Goal: Communication & Community: Answer question/provide support

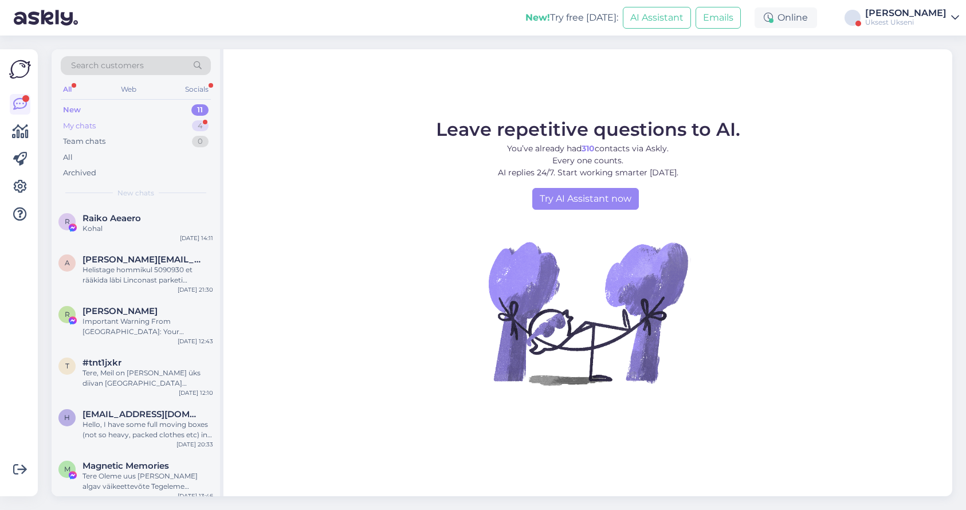
click at [115, 130] on div "My chats 4" at bounding box center [136, 126] width 150 height 16
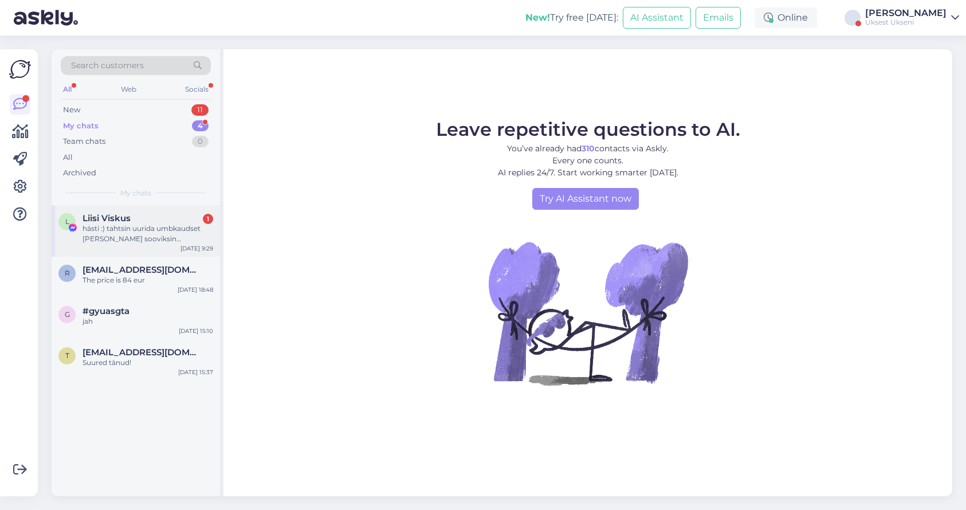
click at [147, 228] on div "hästi :) tahtsin uurida umbkaudset [PERSON_NAME] sooviksin [GEOGRAPHIC_DATA] ke…" at bounding box center [148, 233] width 131 height 21
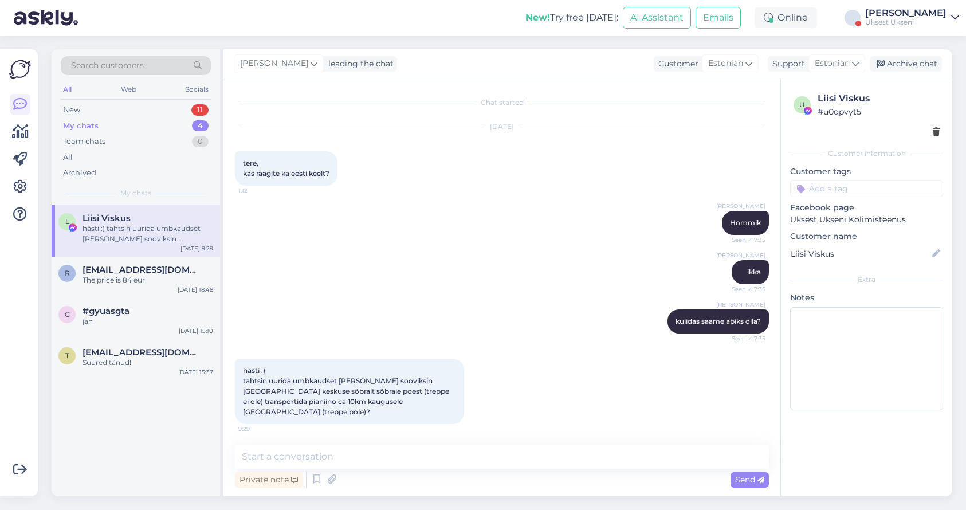
scroll to position [2, 0]
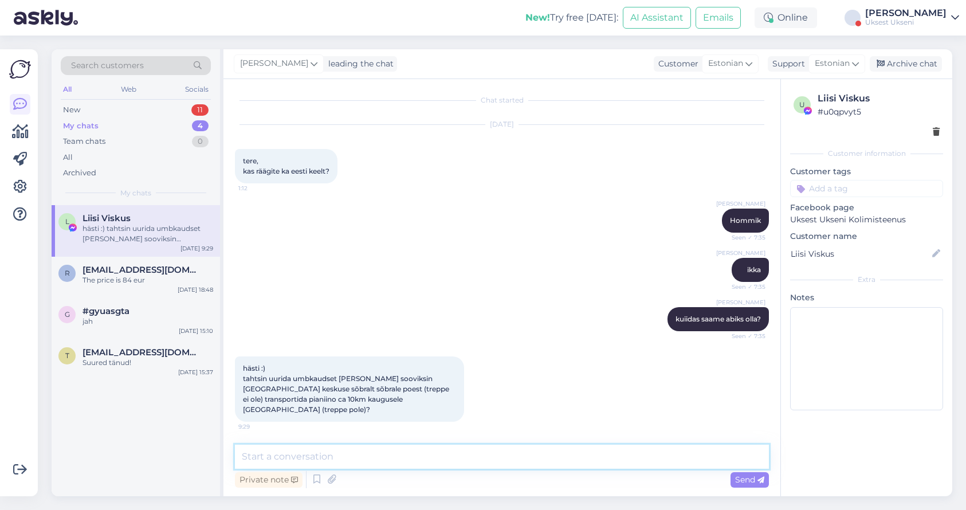
click at [354, 463] on textarea at bounding box center [502, 457] width 534 height 24
type textarea "MIs pianiinoga tegu on, nimetus? Nimetuse järgi vaatame kaalu. [GEOGRAPHIC_DATA…"
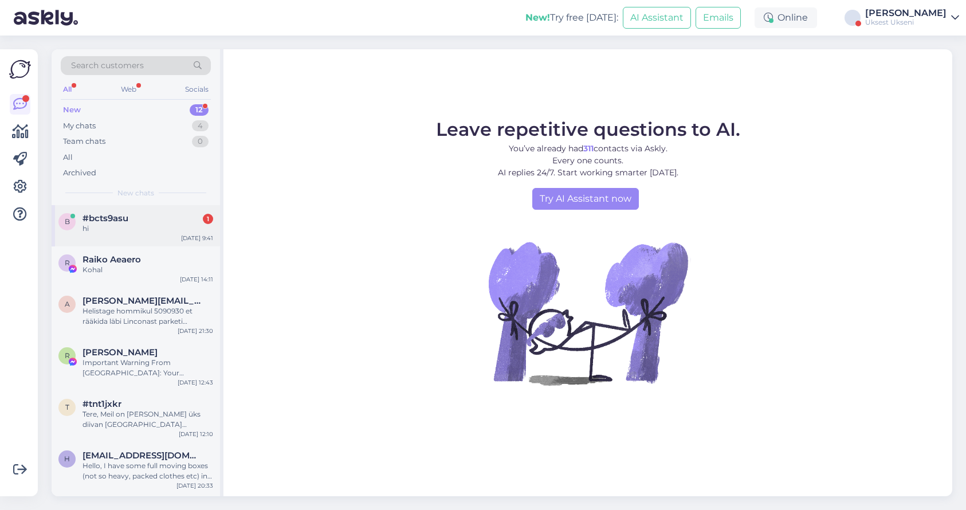
click at [105, 226] on div "hi" at bounding box center [148, 228] width 131 height 10
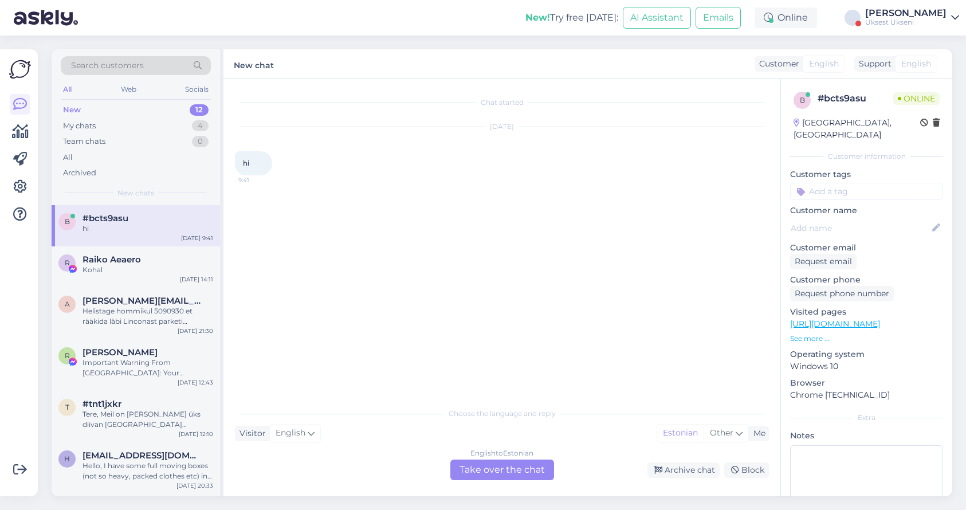
click at [521, 469] on div "English to Estonian Take over the chat" at bounding box center [502, 470] width 104 height 21
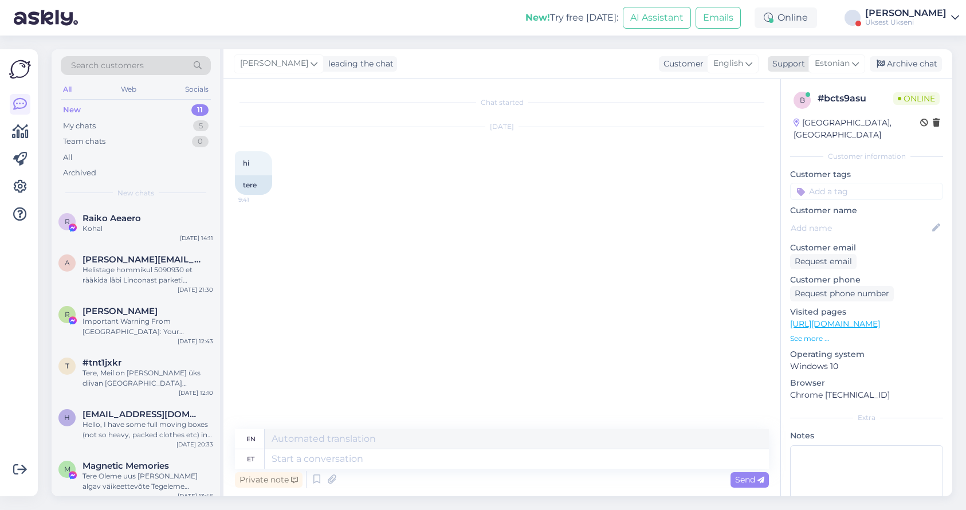
click at [856, 69] on icon at bounding box center [855, 63] width 7 height 13
type input "english"
click at [775, 114] on link "English" at bounding box center [816, 114] width 126 height 18
click at [348, 455] on textarea at bounding box center [502, 457] width 534 height 24
type textarea "Hello"
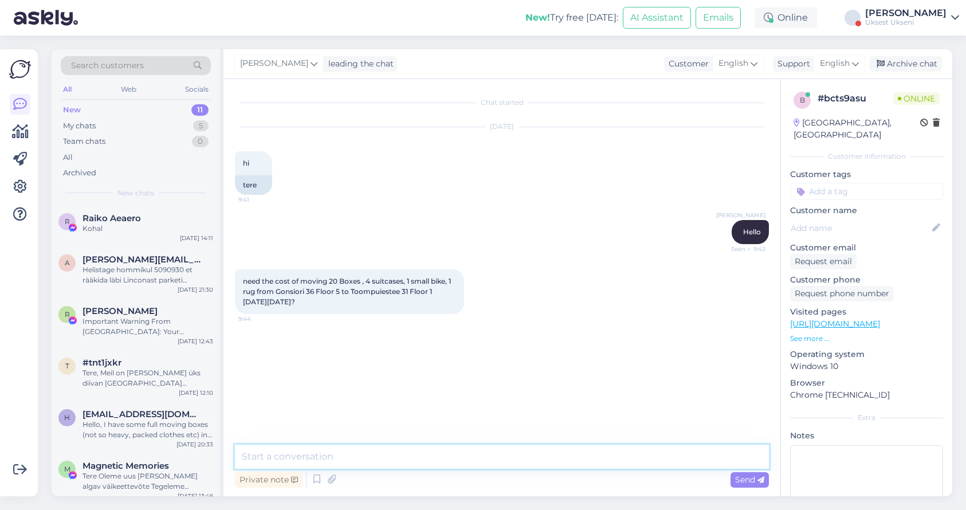
click at [342, 459] on textarea at bounding box center [502, 457] width 534 height 24
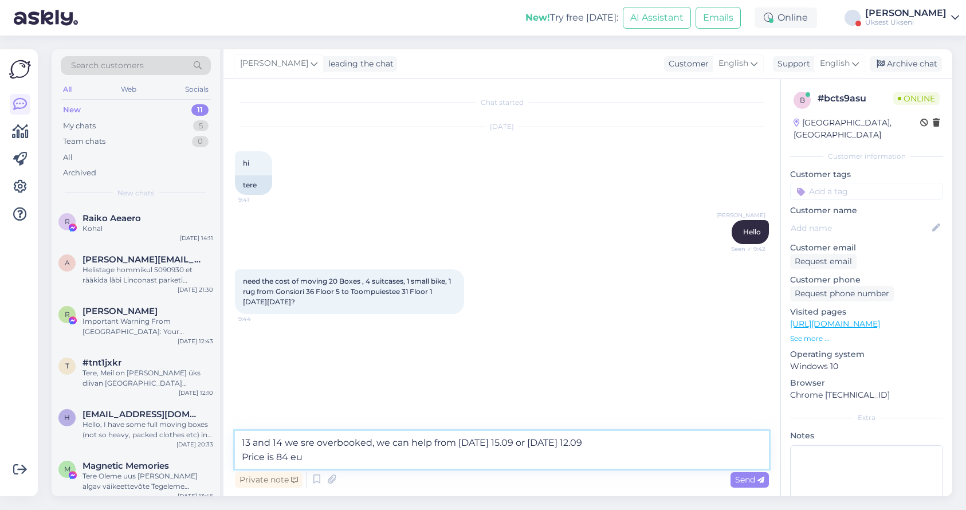
type textarea "13 and 14 we sre overbooked, we can help from [DATE] 15.09 or [DATE] 12.09 Pric…"
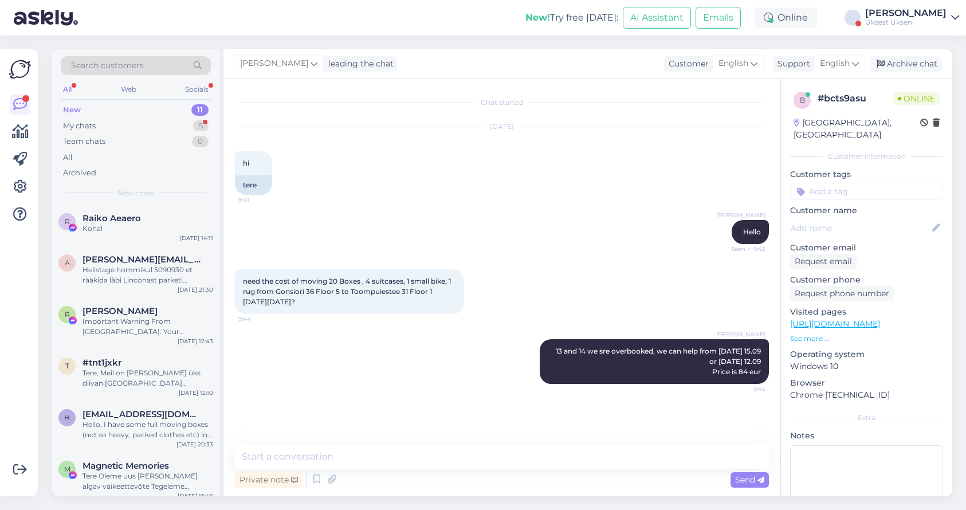
click at [908, 19] on div "Uksest Ukseni" at bounding box center [905, 22] width 81 height 9
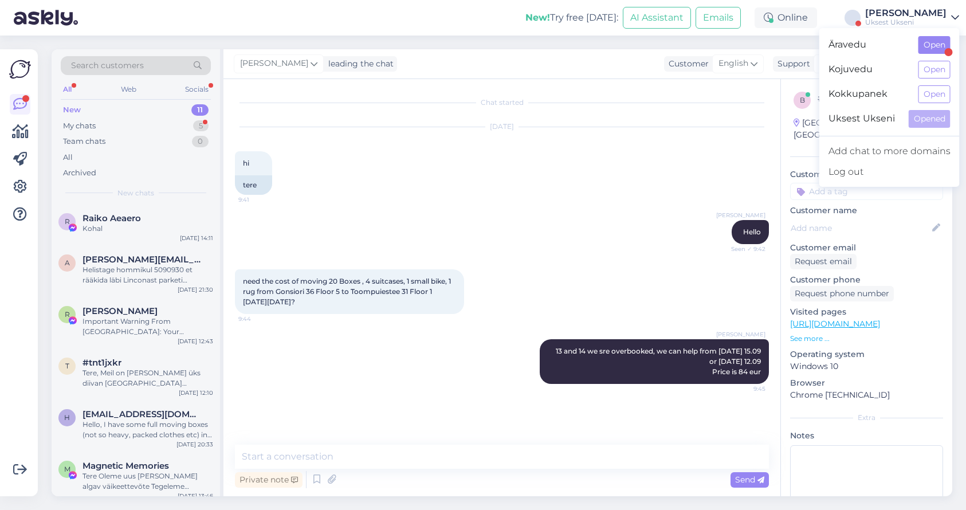
click at [932, 50] on button "Open" at bounding box center [935, 45] width 32 height 18
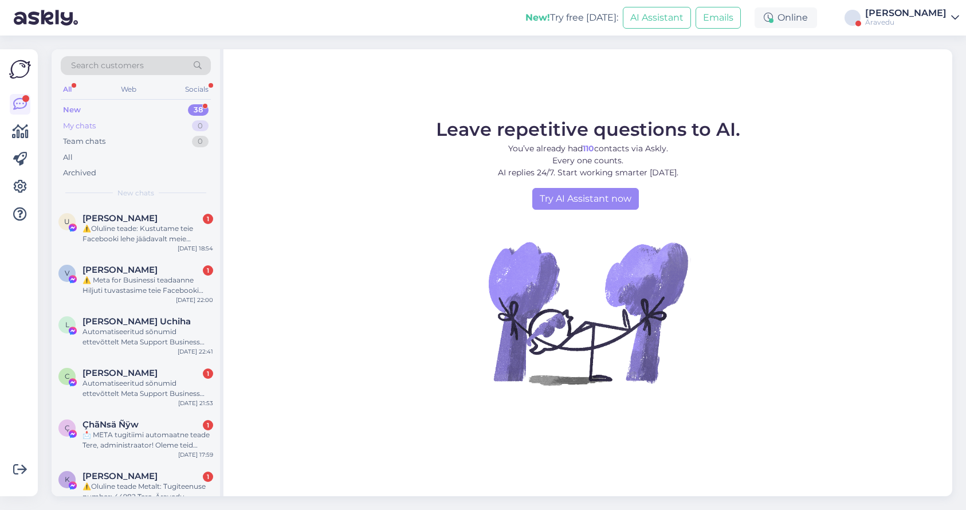
click at [104, 123] on div "My chats 0" at bounding box center [136, 126] width 150 height 16
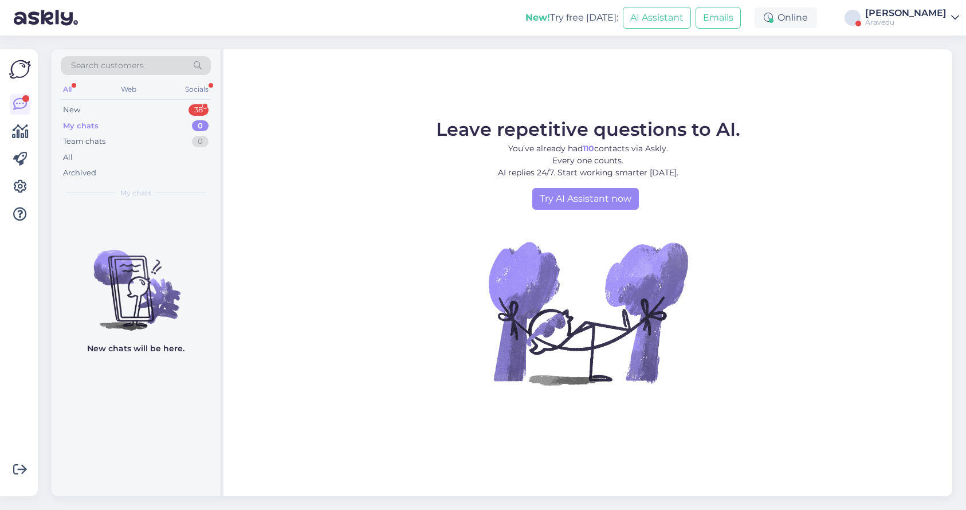
click at [89, 123] on div "My chats" at bounding box center [81, 125] width 36 height 11
click at [917, 18] on div "Äravedu" at bounding box center [905, 22] width 81 height 9
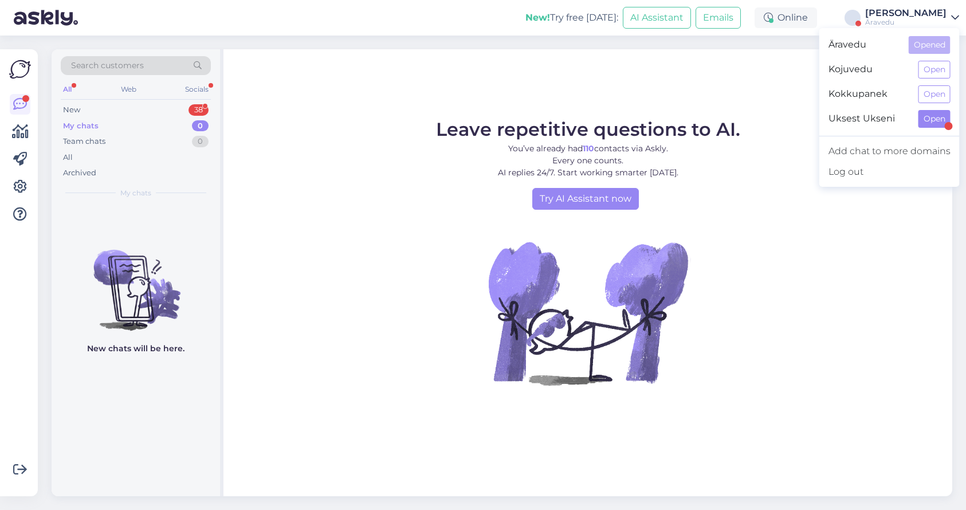
click at [935, 121] on button "Open" at bounding box center [935, 119] width 32 height 18
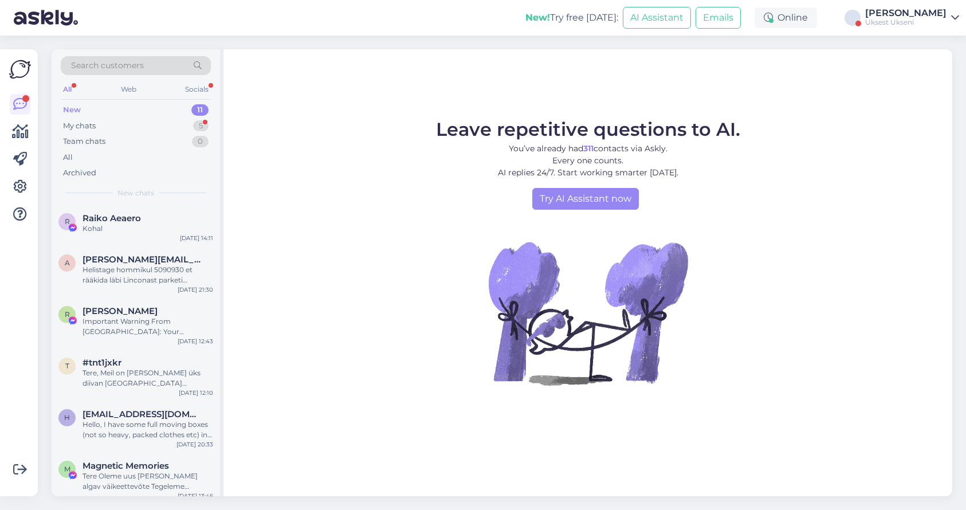
click at [112, 117] on div "New 11" at bounding box center [136, 110] width 150 height 16
click at [81, 132] on div "My chats 5" at bounding box center [136, 126] width 150 height 16
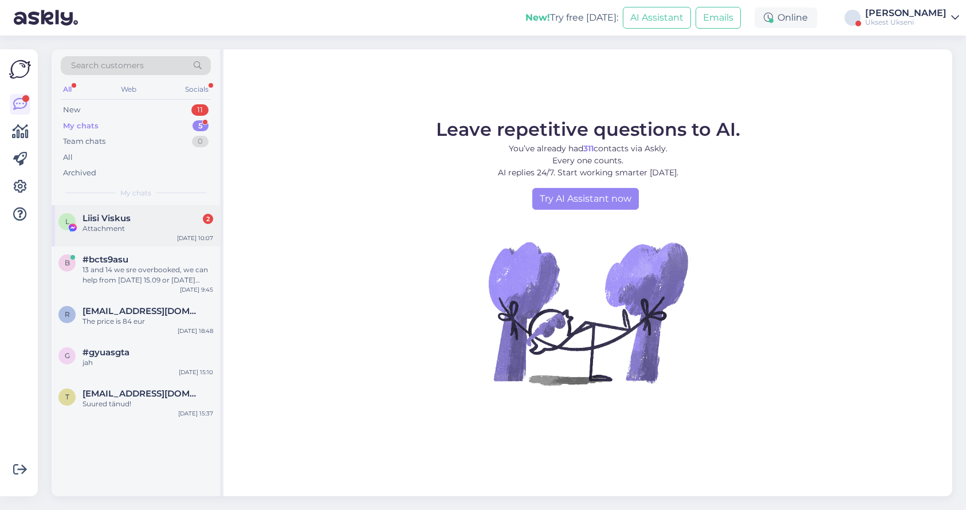
click at [136, 218] on div "Liisi Viskus 2" at bounding box center [148, 218] width 131 height 10
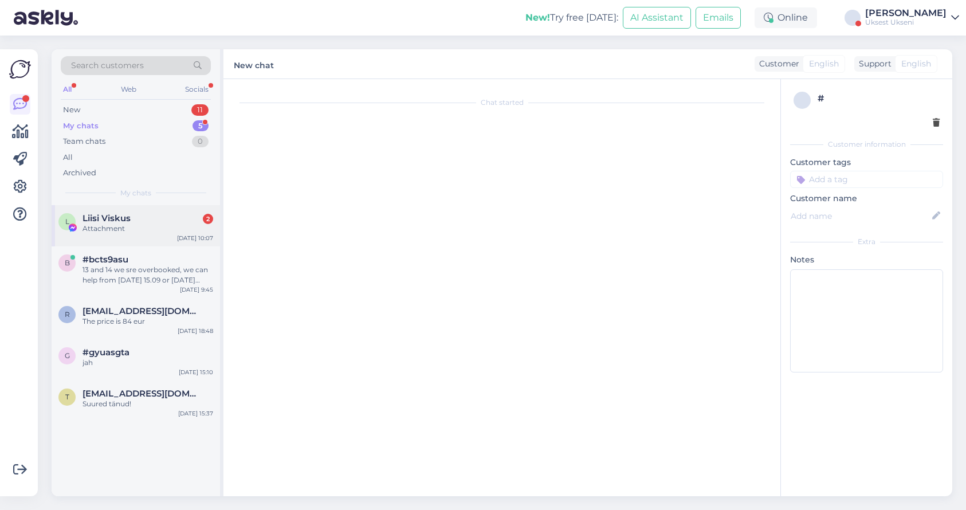
scroll to position [183, 0]
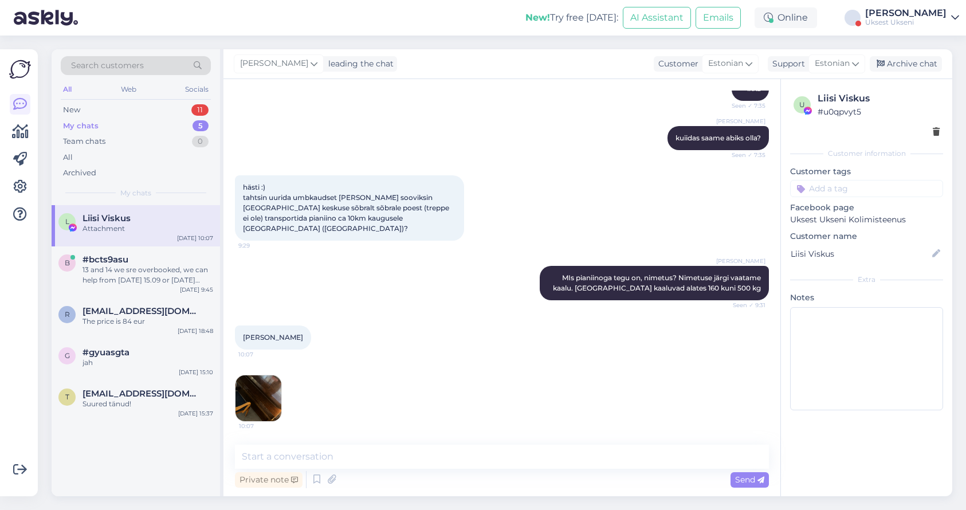
click at [265, 393] on img at bounding box center [259, 398] width 46 height 46
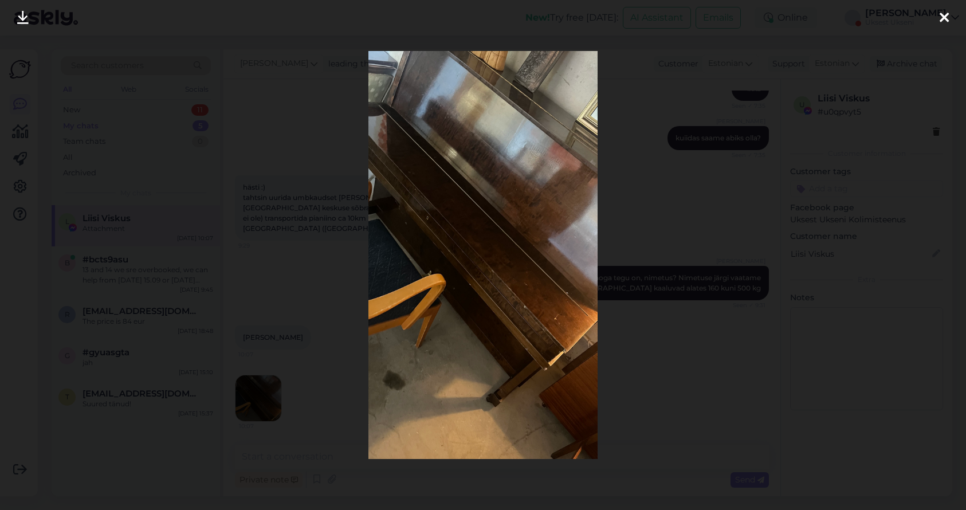
click at [740, 377] on div at bounding box center [483, 255] width 966 height 510
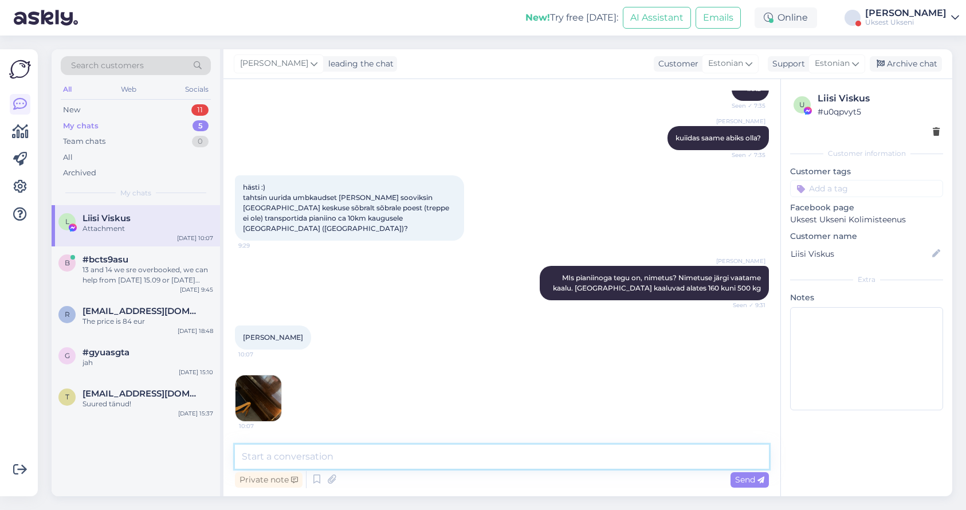
click at [320, 457] on textarea at bounding box center [502, 457] width 534 height 24
type textarea "Е"
click at [316, 457] on textarea "Teenuse hind 150 eur (eritõstetöö)" at bounding box center [502, 457] width 534 height 24
click at [449, 452] on textarea "Teenuse hind 120 eur (eritõstetöö)" at bounding box center [502, 457] width 534 height 24
type textarea "Teenuse hind 120 eur (eritõstetöö)"
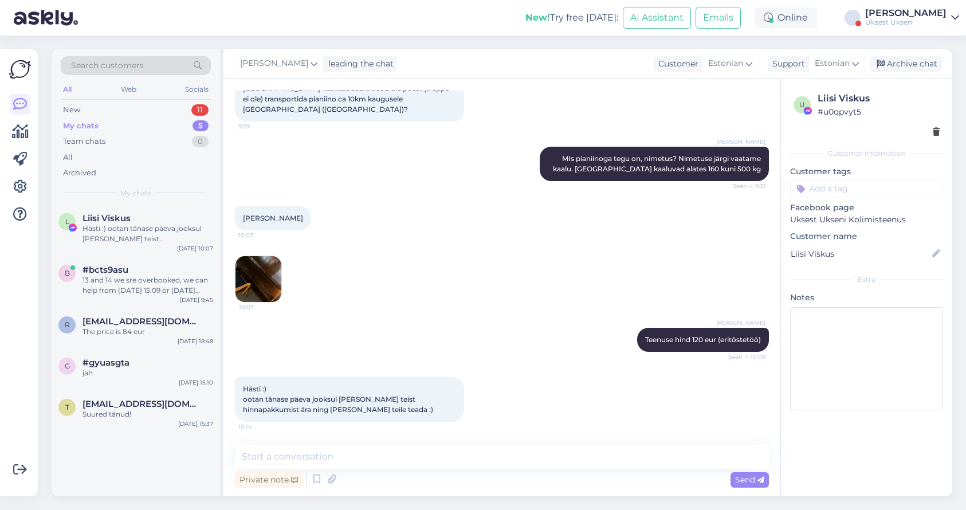
scroll to position [352, 0]
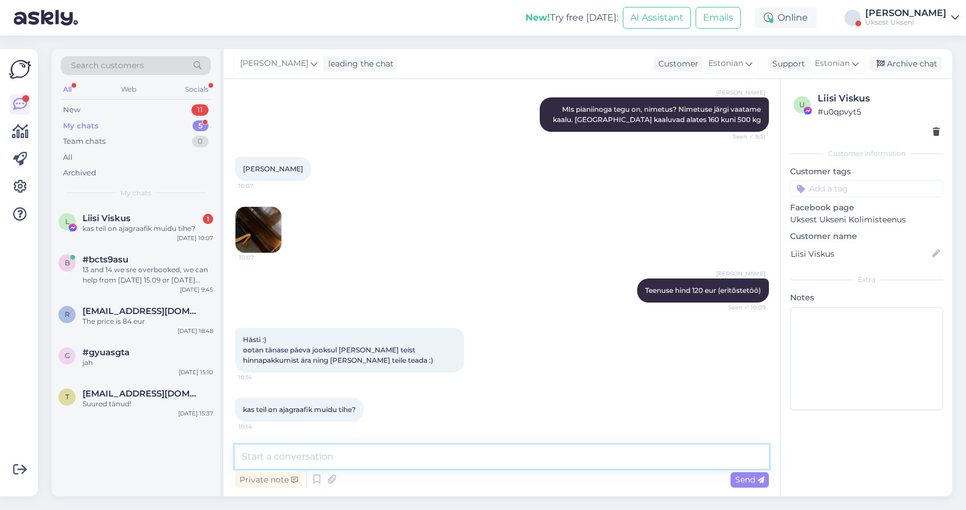
click at [340, 460] on textarea at bounding box center [502, 457] width 534 height 24
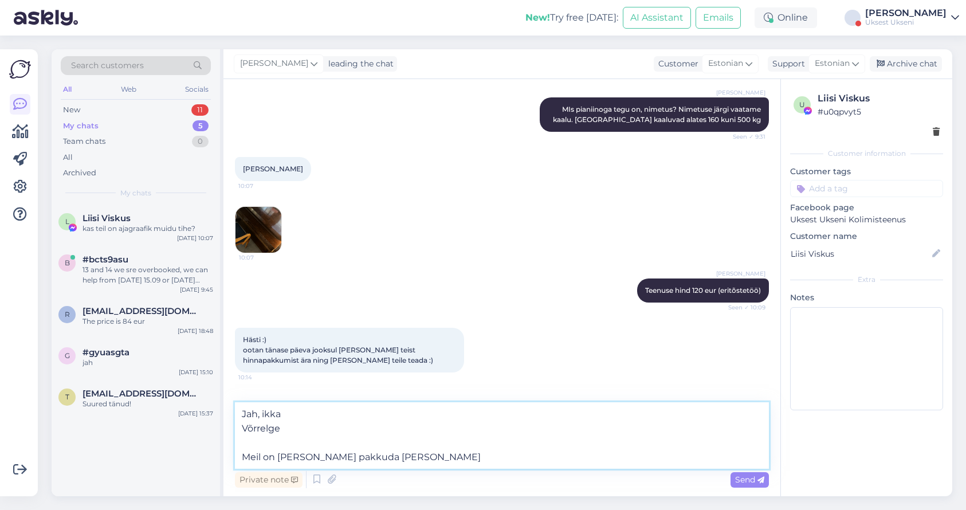
scroll to position [443, 0]
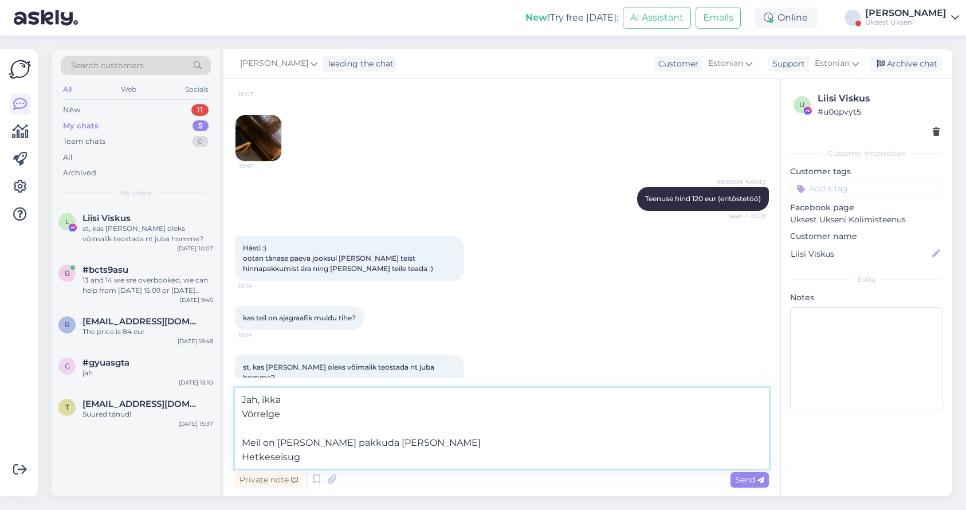
type textarea "Jah, ikka Võrrelge Meil on täna aega pakkuda ja reedel Hetkeseisuga"
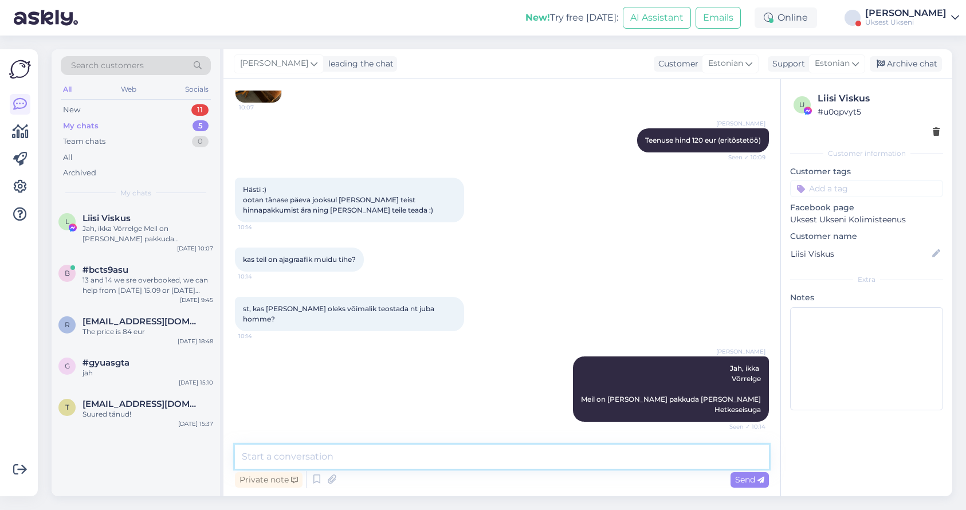
click at [346, 456] on textarea at bounding box center [502, 457] width 534 height 24
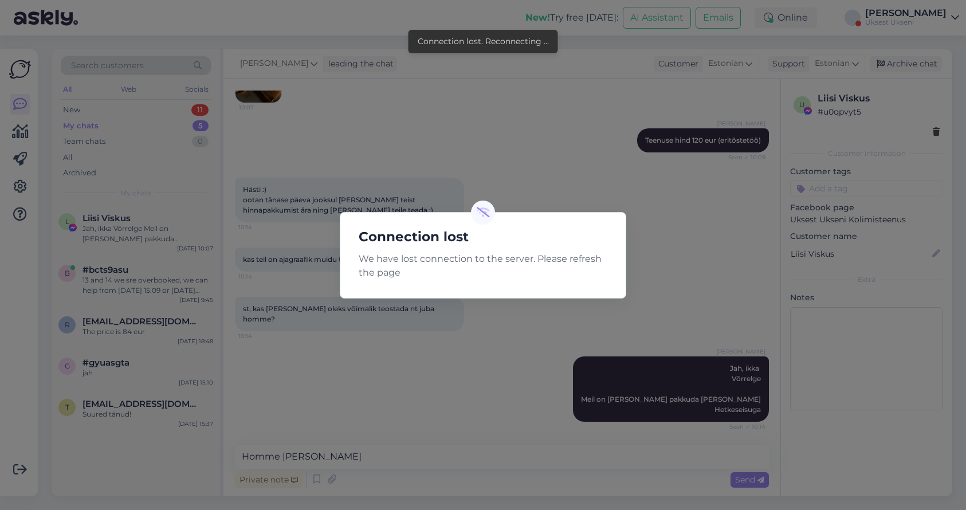
click at [418, 367] on div "Connection lost We have lost connection to the server. Please refresh the page" at bounding box center [483, 255] width 966 height 510
click at [521, 158] on div "Connection lost We have lost connection to the server. Please refresh the page" at bounding box center [483, 255] width 966 height 510
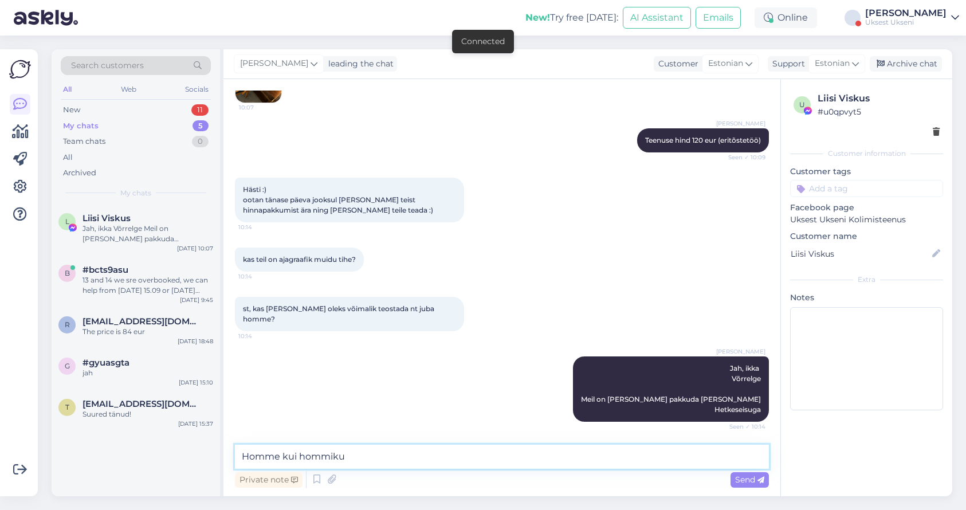
type textarea "Homme kui hommikul"
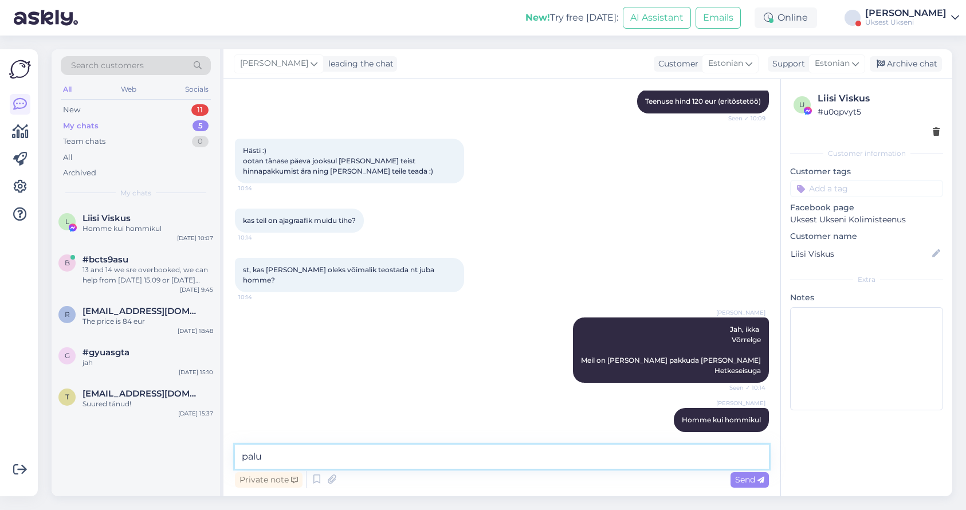
type textarea "palun"
